Goal: Task Accomplishment & Management: Complete application form

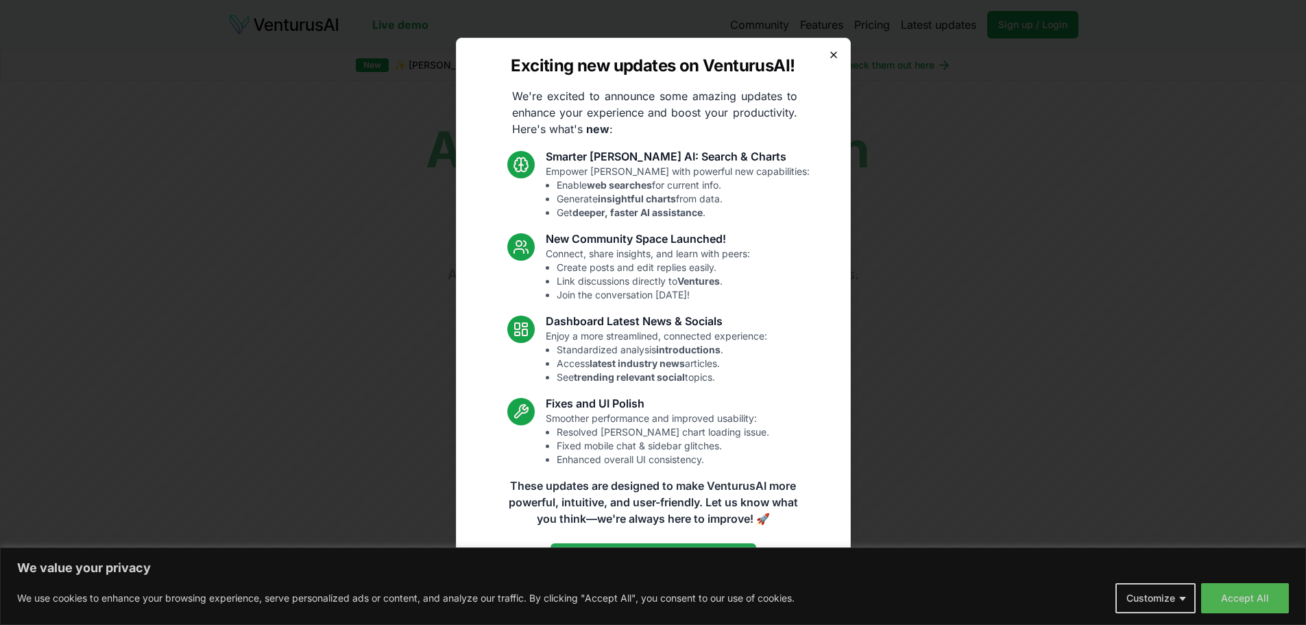
click at [834, 55] on icon "button" at bounding box center [833, 54] width 11 height 11
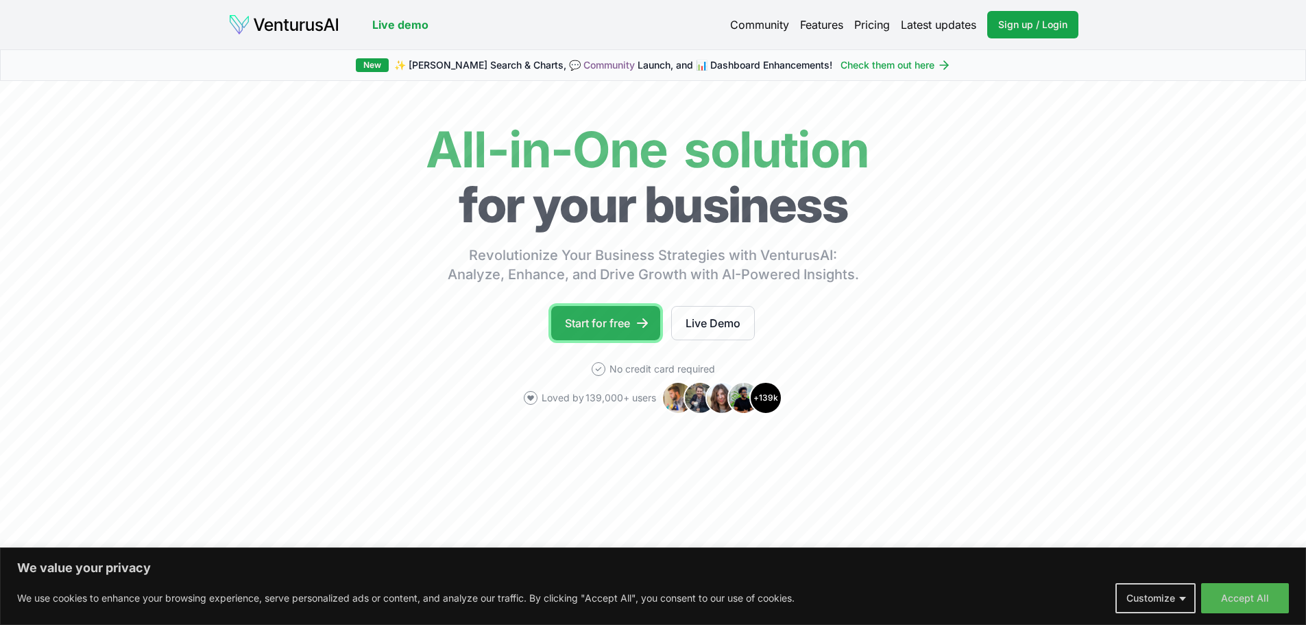
click at [599, 328] on link "Start for free" at bounding box center [605, 323] width 109 height 34
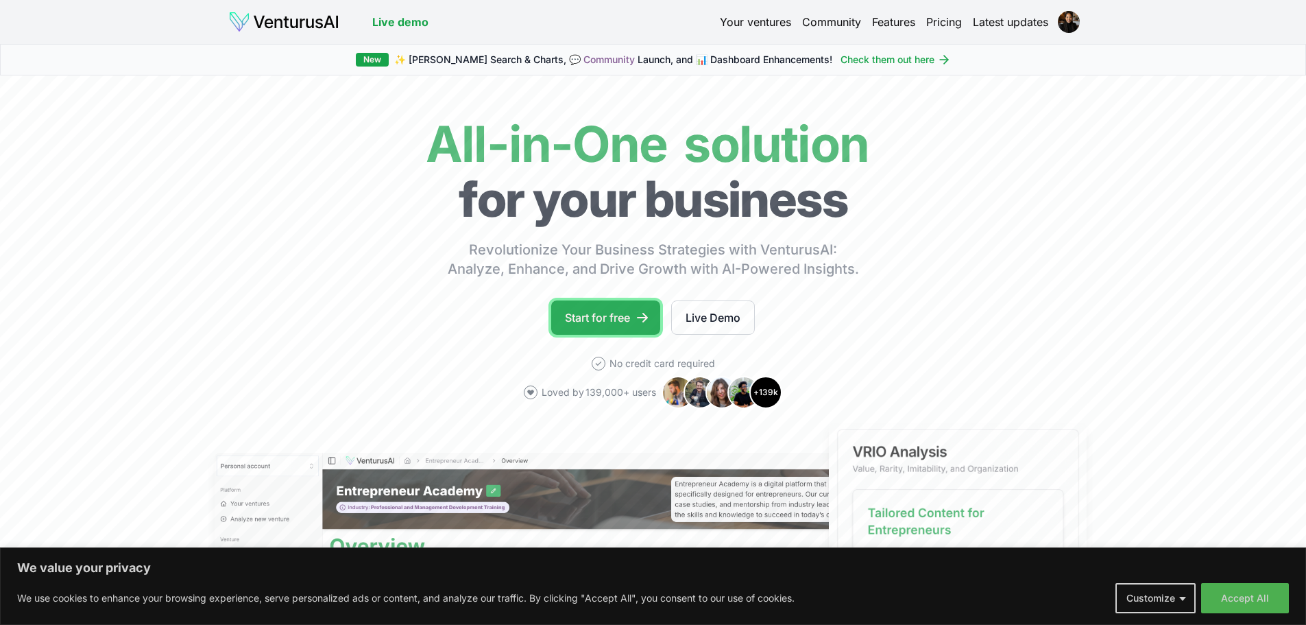
click at [579, 328] on link "Start for free" at bounding box center [605, 317] width 109 height 34
